Goal: Find specific page/section: Find specific page/section

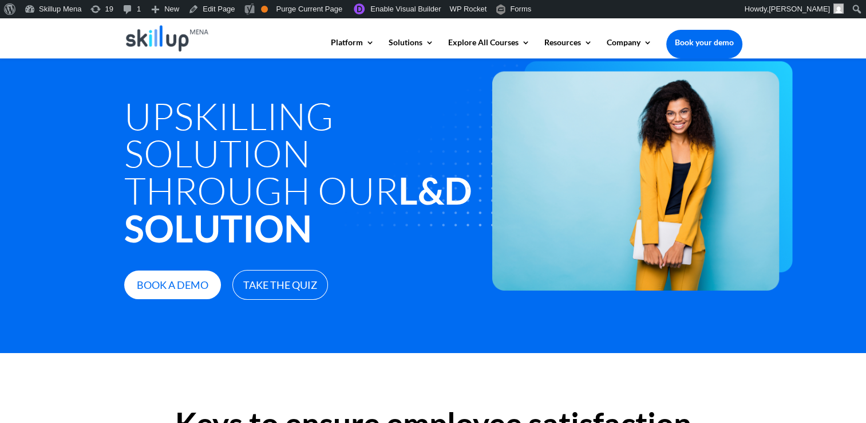
click at [206, 22] on div at bounding box center [433, 38] width 618 height 40
click at [210, 8] on link "Edit Page" at bounding box center [212, 9] width 56 height 18
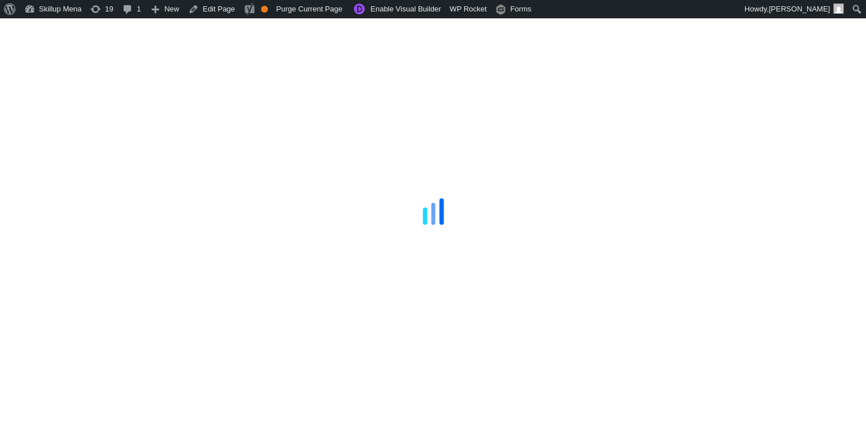
scroll to position [802, 0]
